Goal: Transaction & Acquisition: Purchase product/service

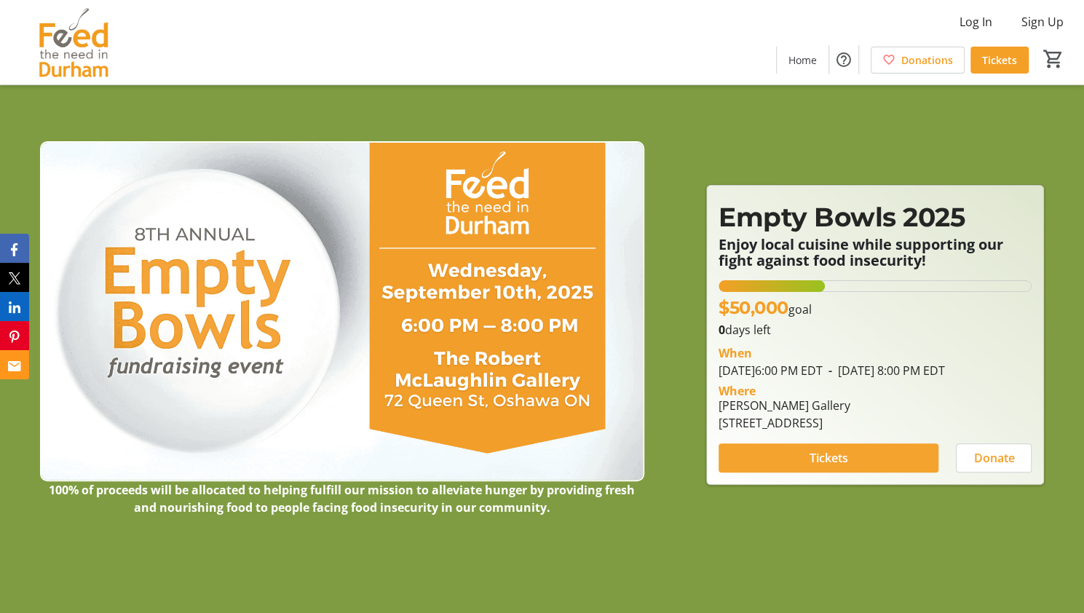
click at [855, 461] on span at bounding box center [829, 458] width 220 height 35
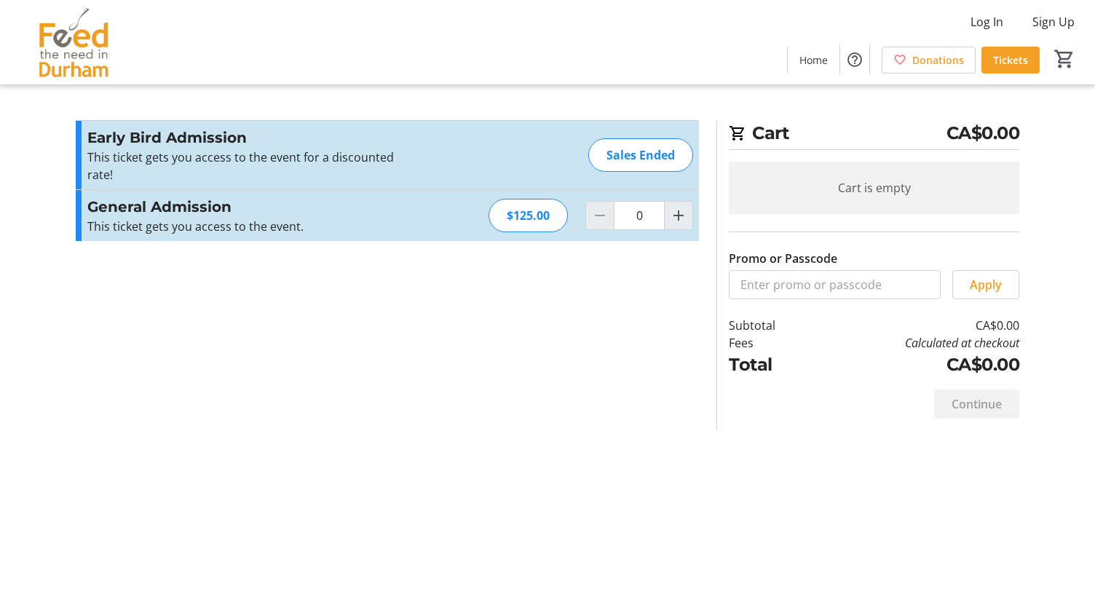
click at [170, 216] on h3 "General Admission" at bounding box center [246, 207] width 318 height 22
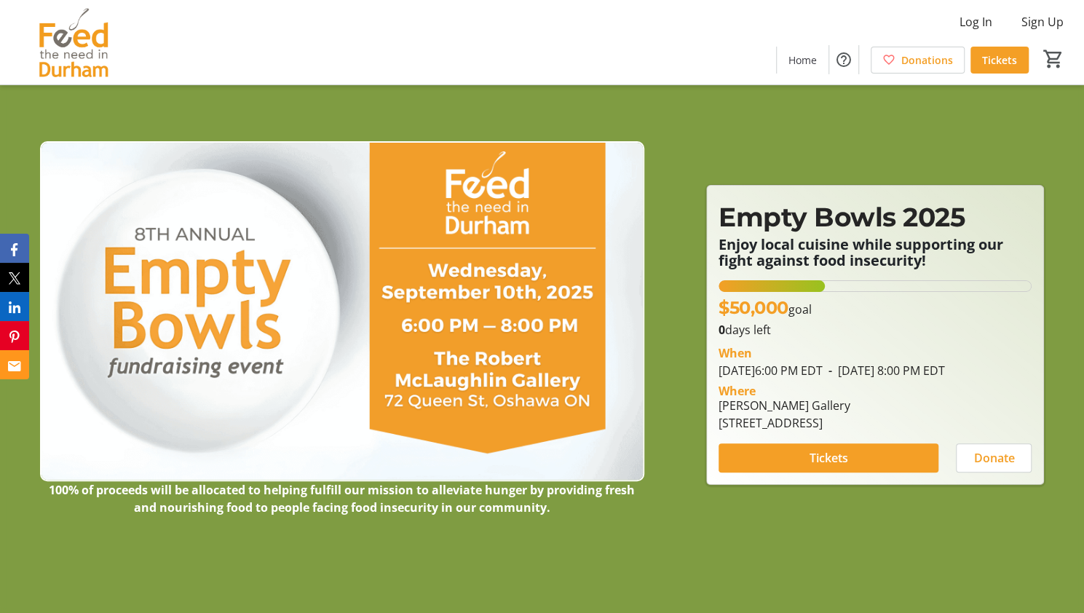
click at [505, 326] on img at bounding box center [342, 311] width 605 height 340
click at [813, 60] on span "Home" at bounding box center [803, 59] width 28 height 15
